Goal: Find specific page/section: Find specific page/section

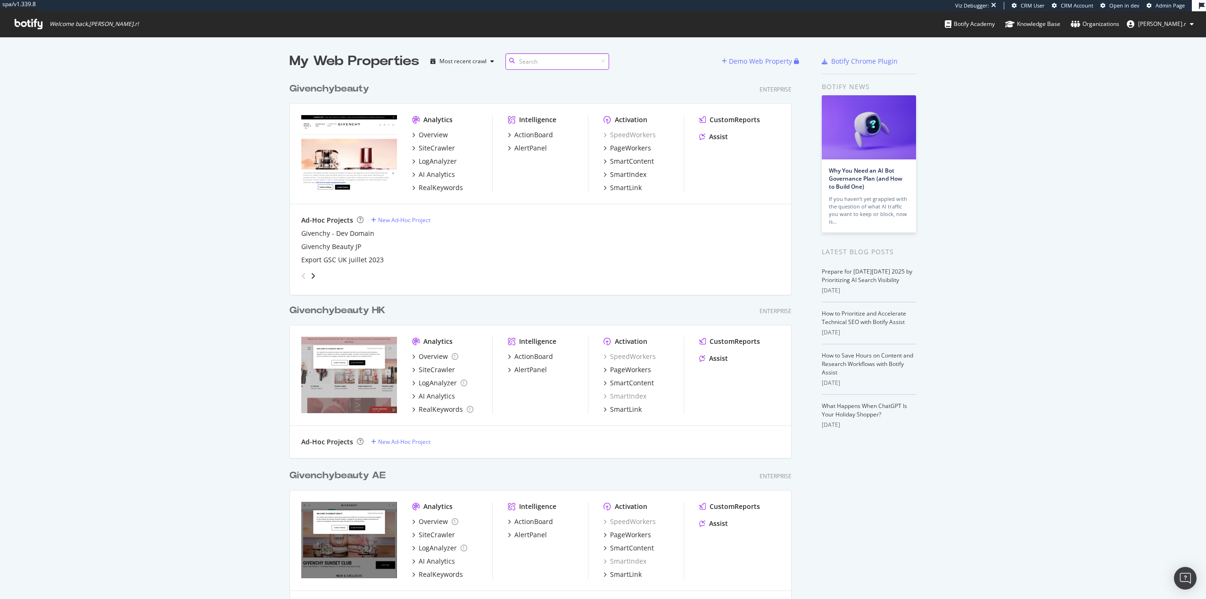
scroll to position [7766, 503]
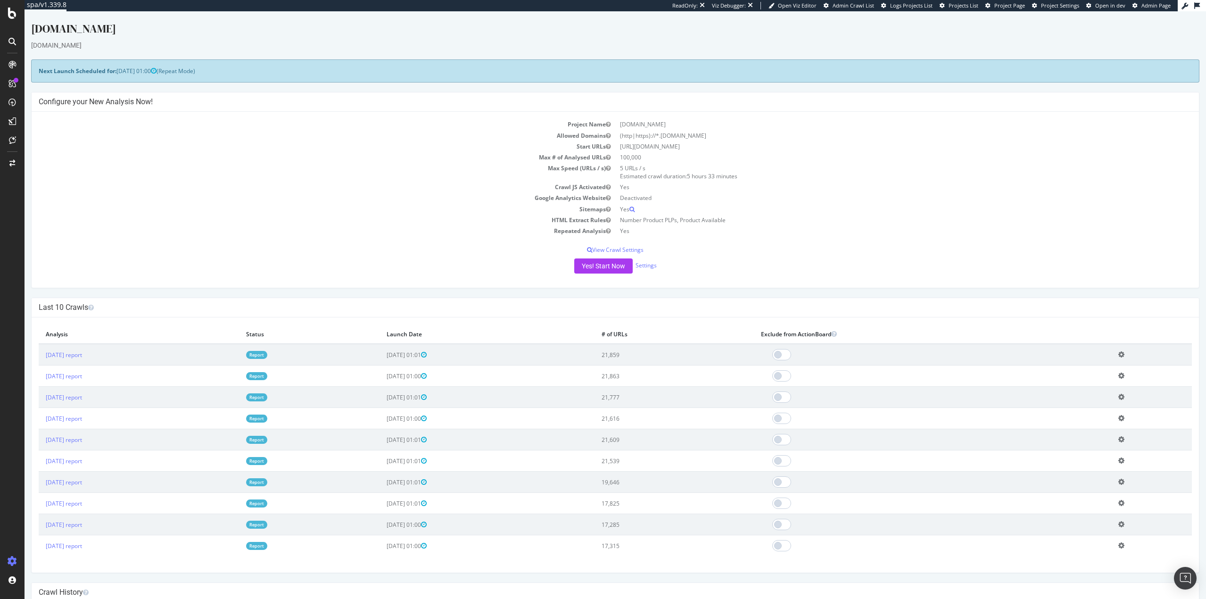
click at [314, 258] on div "Project Name [DOMAIN_NAME] Allowed Domains (http|https)://*.[DOMAIN_NAME] Start…" at bounding box center [616, 200] width 1168 height 176
click at [1110, 246] on p "View Crawl Settings" at bounding box center [616, 250] width 1154 height 8
